Goal: Book appointment/travel/reservation

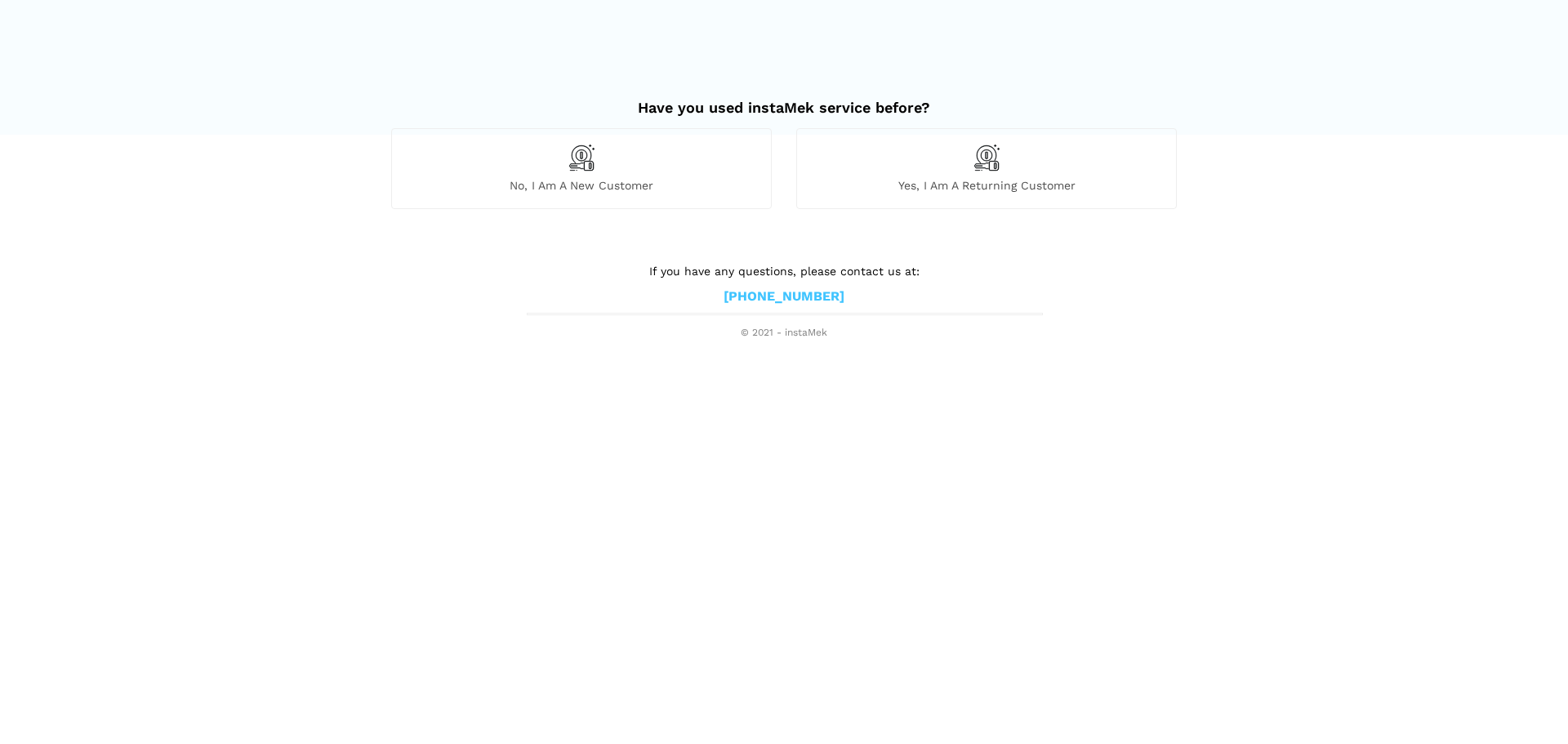
click at [622, 127] on div "Have you used instaMek service before?" at bounding box center [784, 106] width 810 height 46
click at [622, 140] on div "No, I am a new customer" at bounding box center [580, 167] width 380 height 80
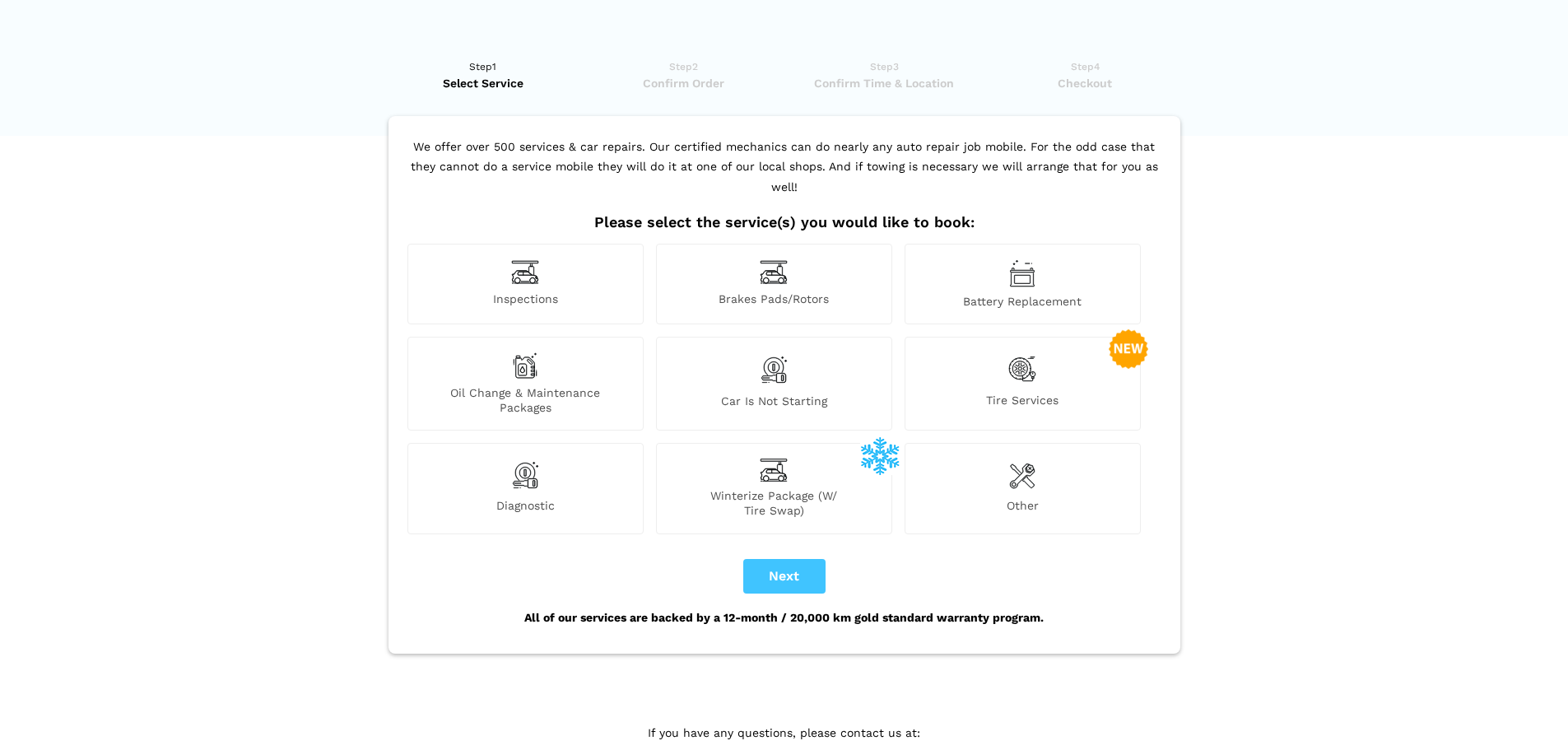
click at [777, 394] on span "Car is not starting" at bounding box center [774, 405] width 235 height 21
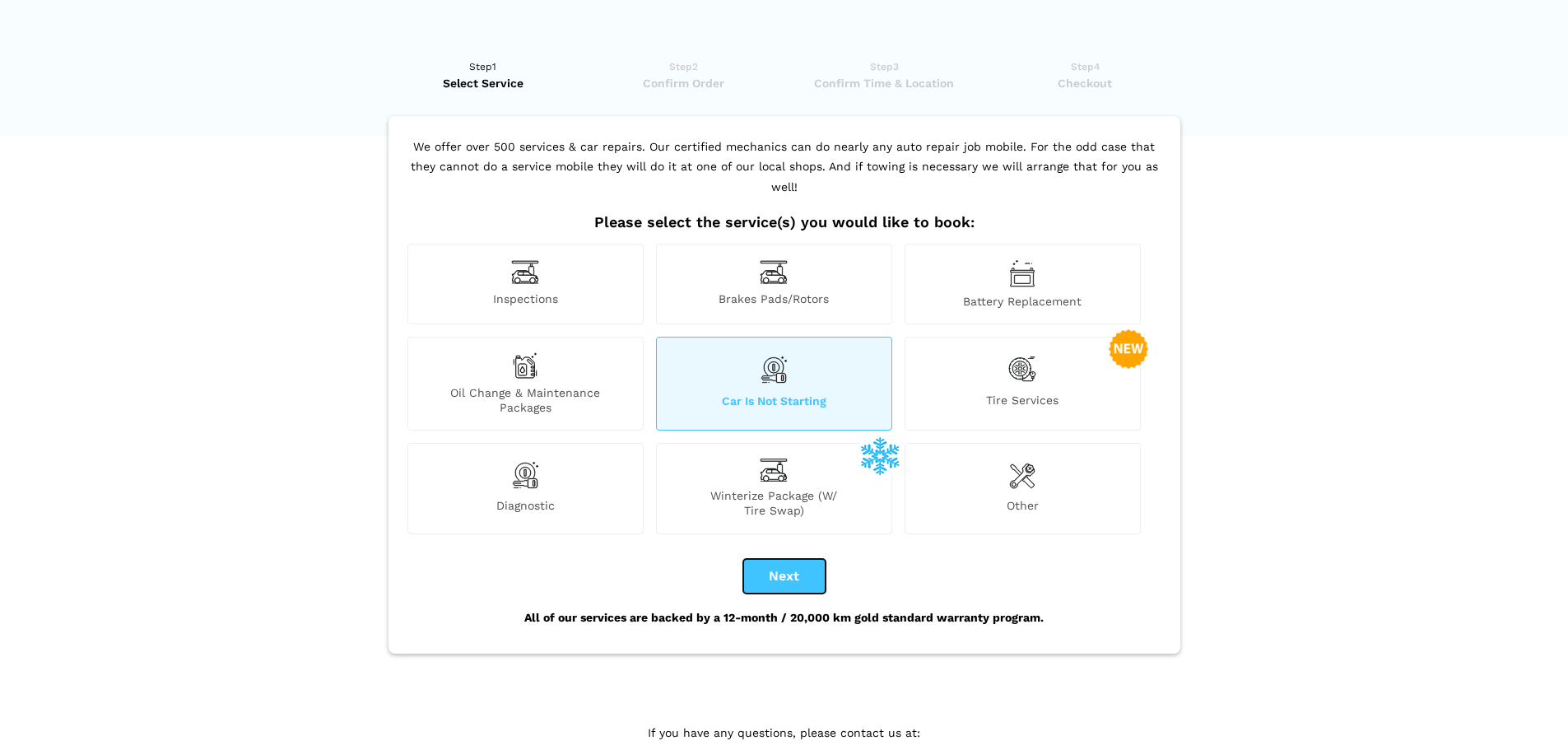
click at [782, 559] on button "Next" at bounding box center [784, 576] width 82 height 35
checkbox input "true"
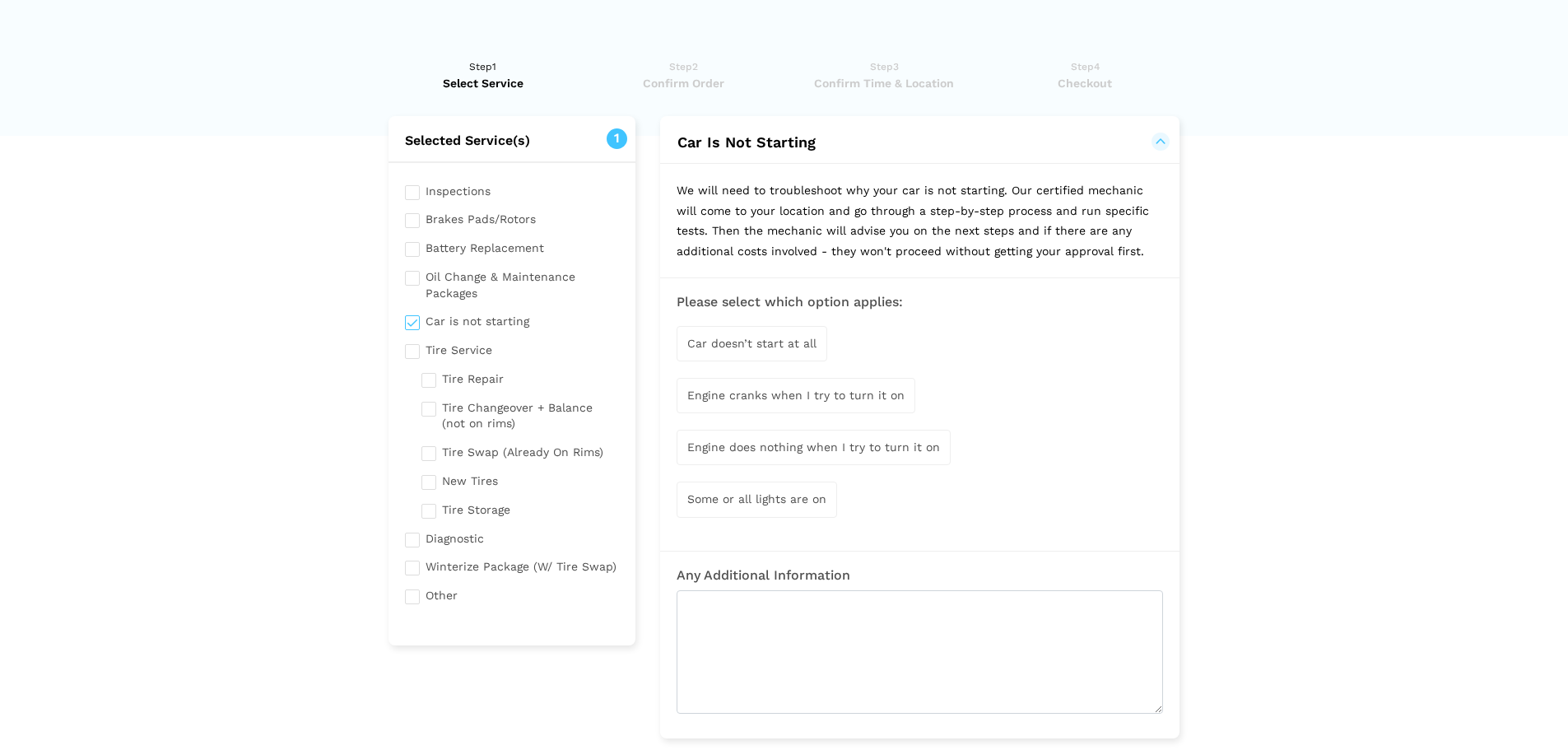
click at [798, 344] on span "Car doesn’t start at all" at bounding box center [752, 343] width 129 height 14
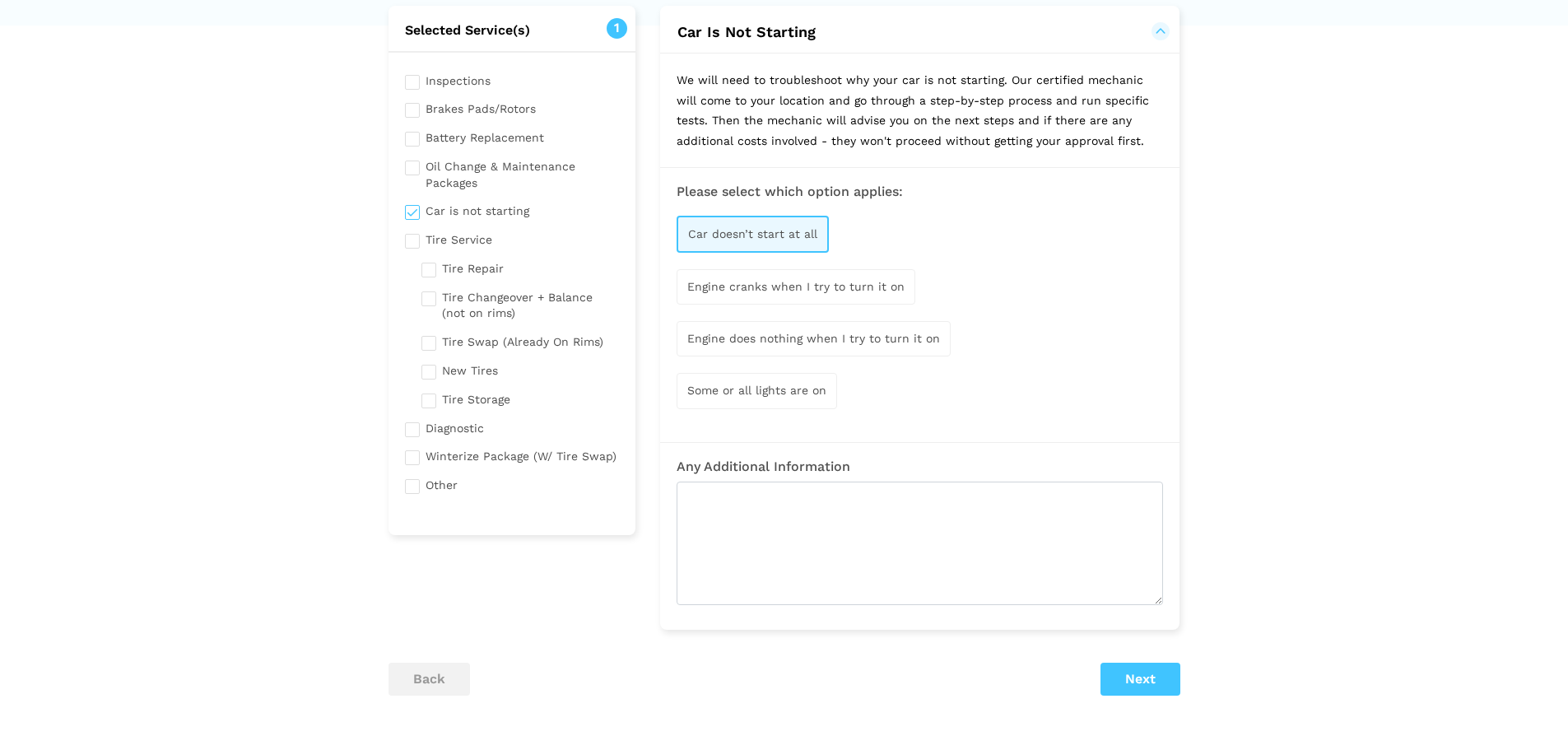
scroll to position [247, 0]
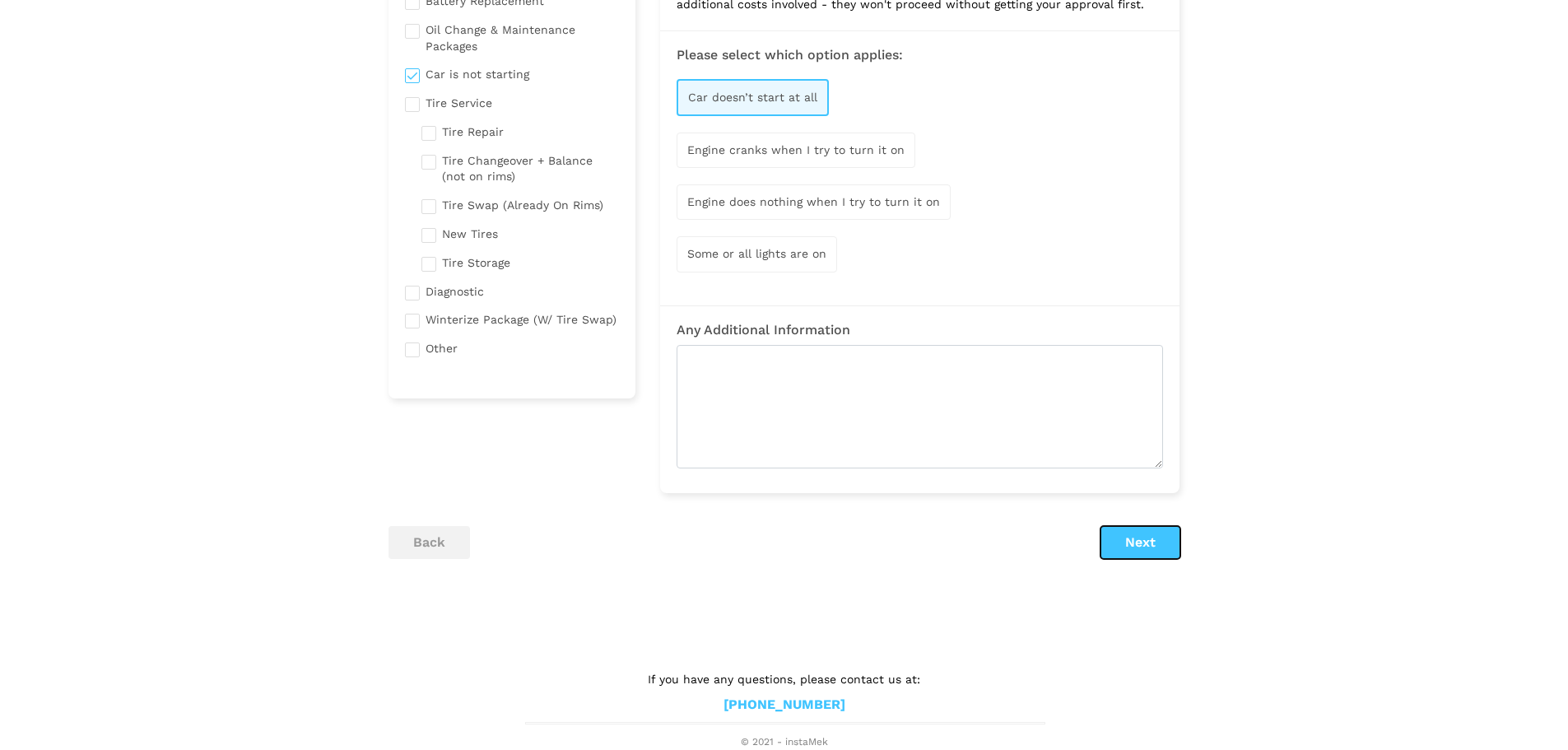
click at [1141, 540] on button "Next" at bounding box center [1140, 542] width 80 height 33
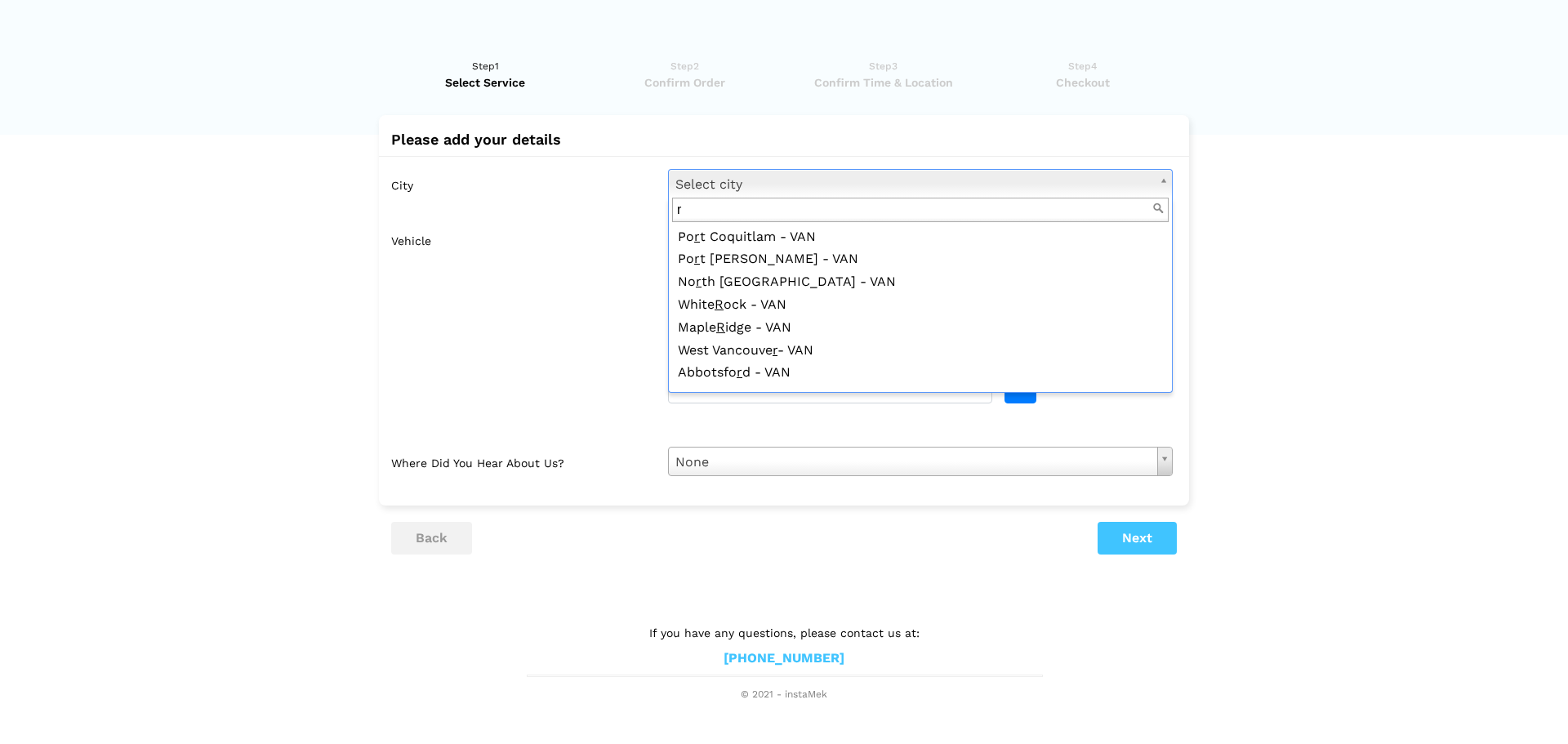
scroll to position [0, 0]
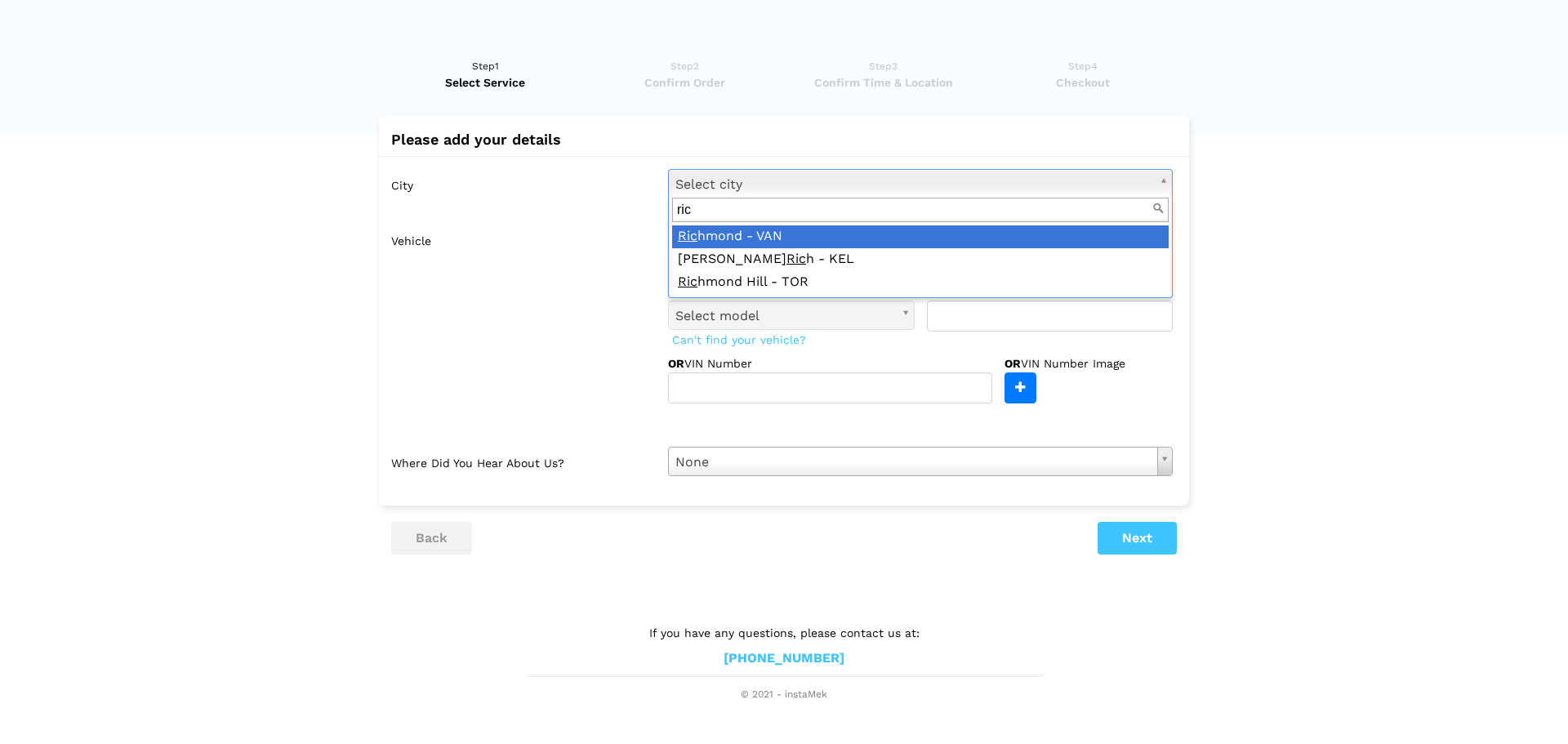
type input "ric"
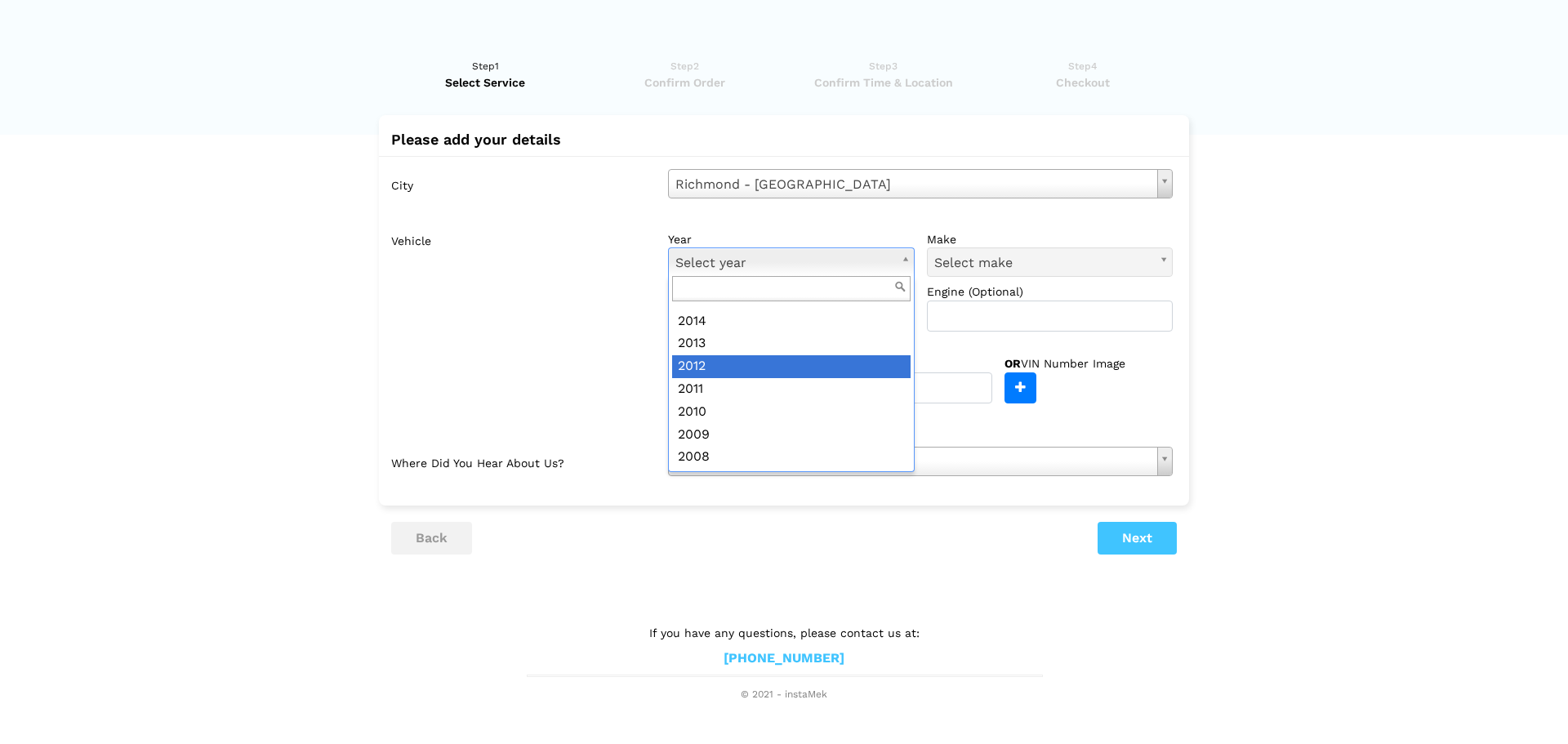
scroll to position [326, 0]
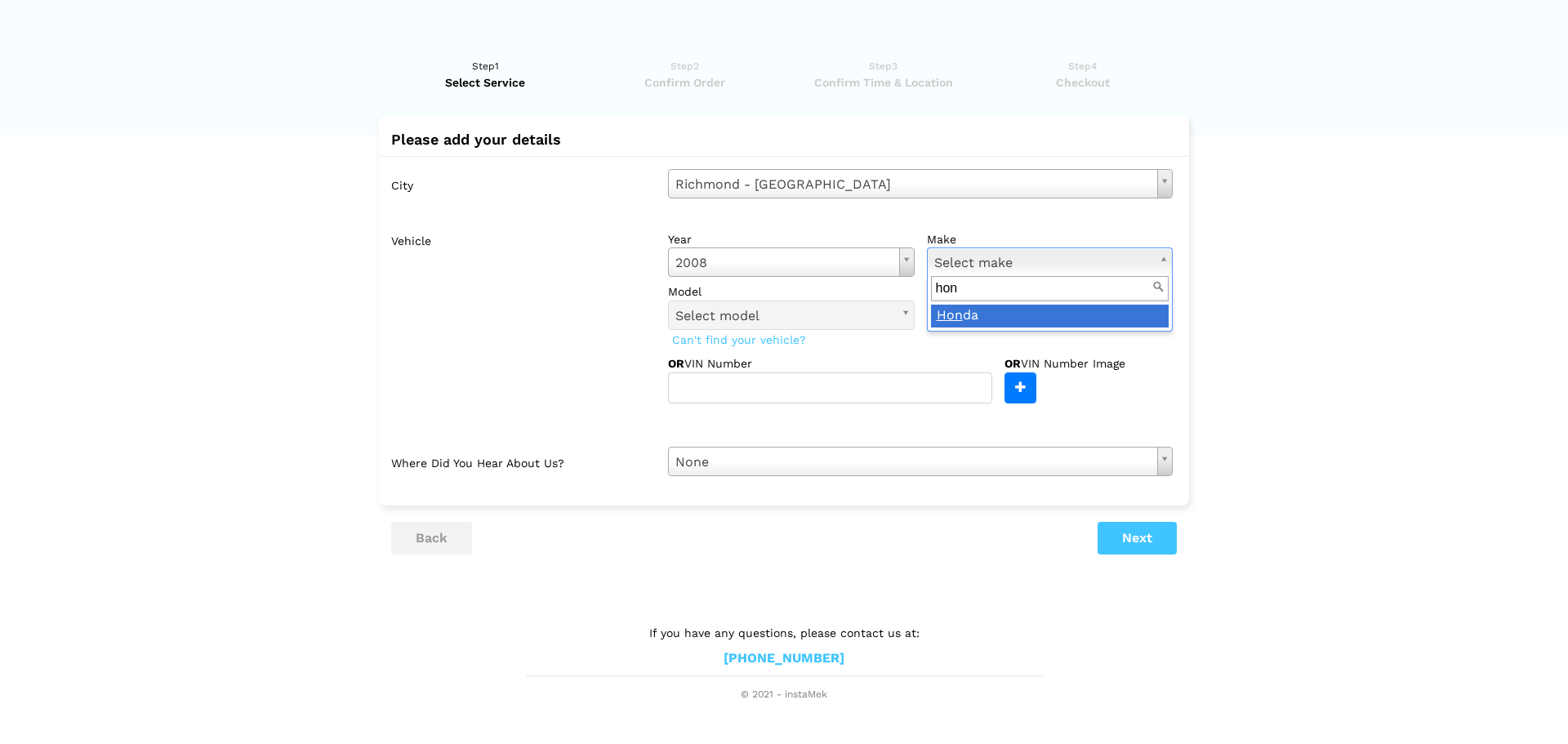
type input "hon"
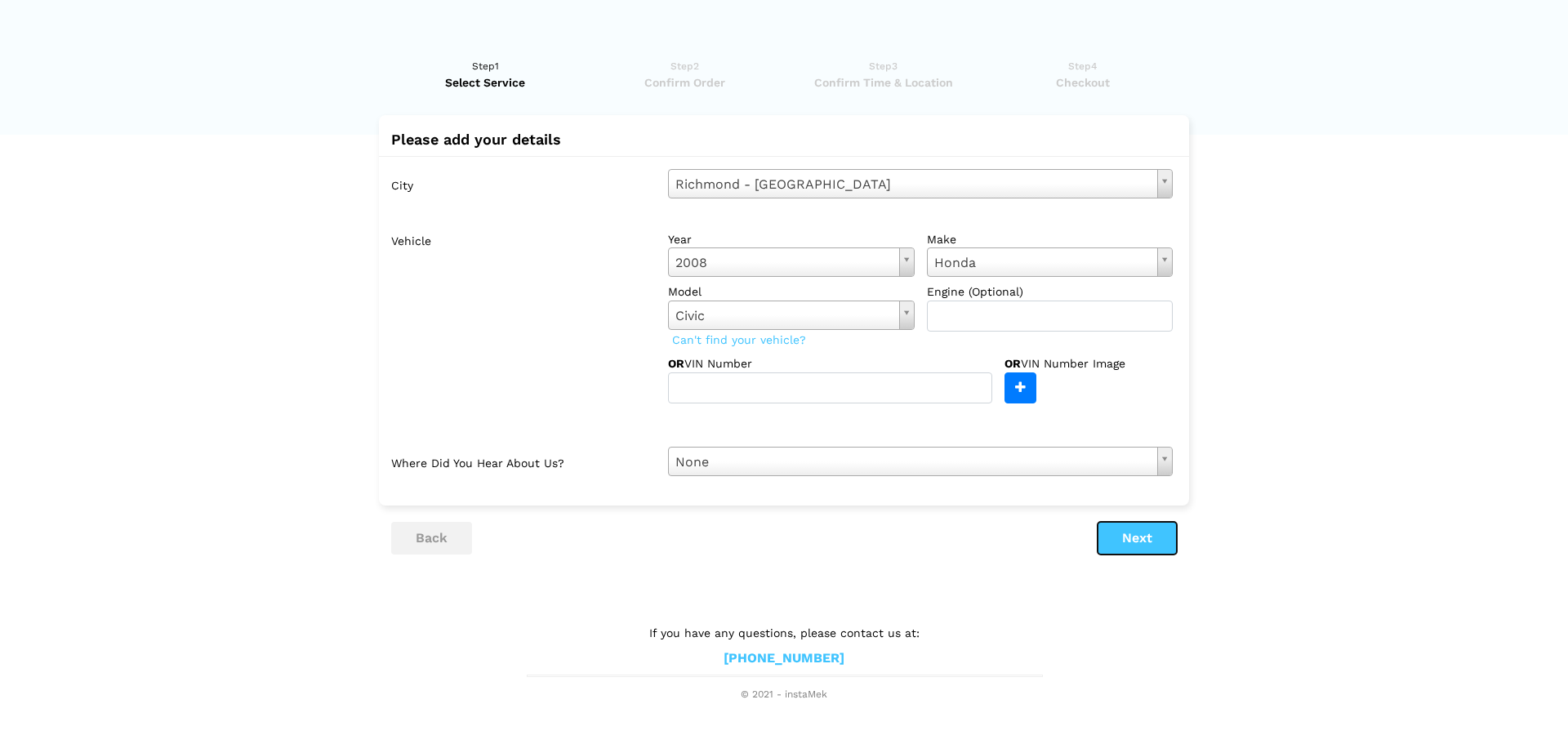
click at [1139, 551] on button "Next" at bounding box center [1137, 538] width 79 height 33
